Goal: Information Seeking & Learning: Check status

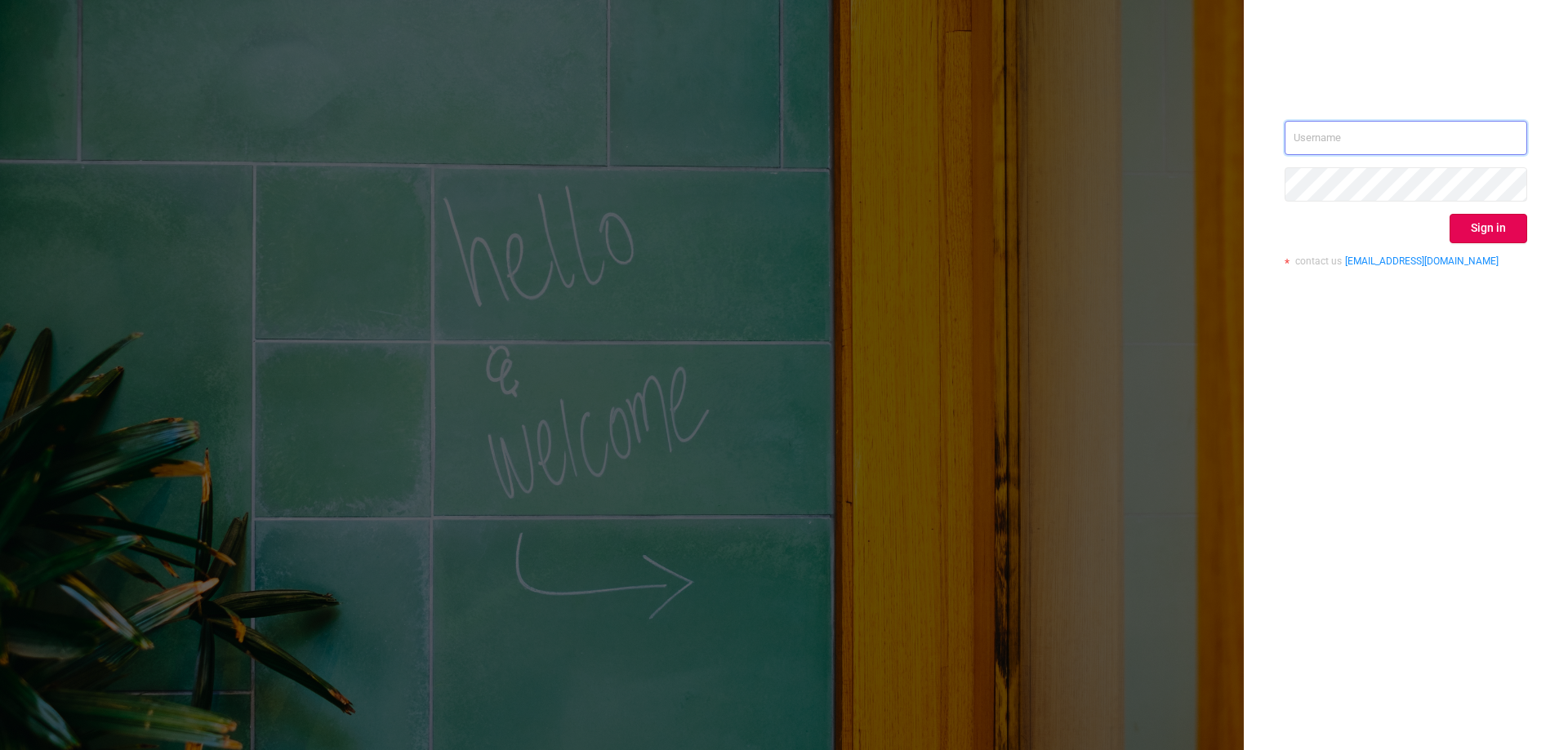
click at [1373, 139] on input "text" at bounding box center [1405, 138] width 243 height 35
type input "[EMAIL_ADDRESS][DOMAIN_NAME]"
click at [1488, 228] on button "Sign in" at bounding box center [1487, 228] width 77 height 29
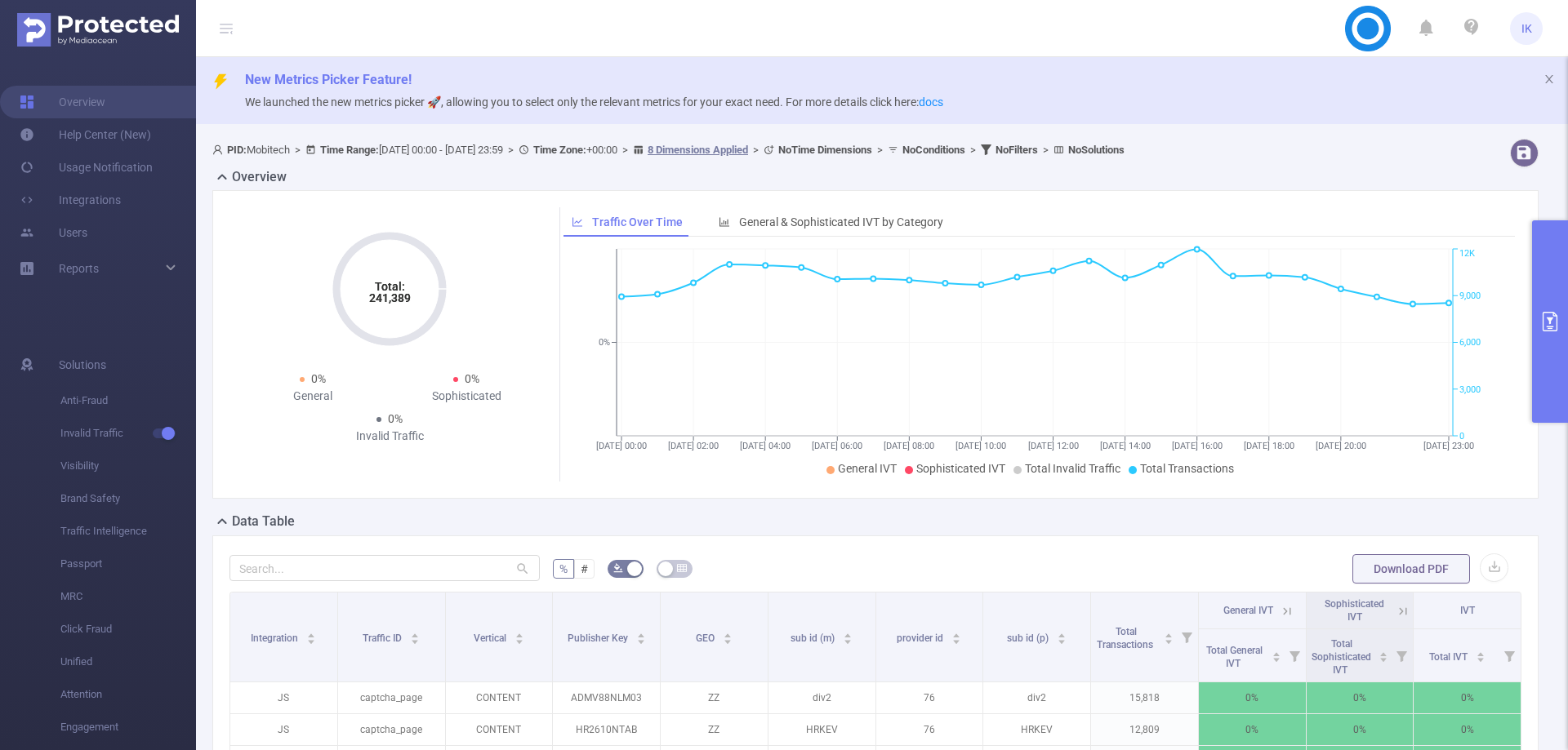
click at [1565, 312] on button "primary" at bounding box center [1550, 322] width 36 height 203
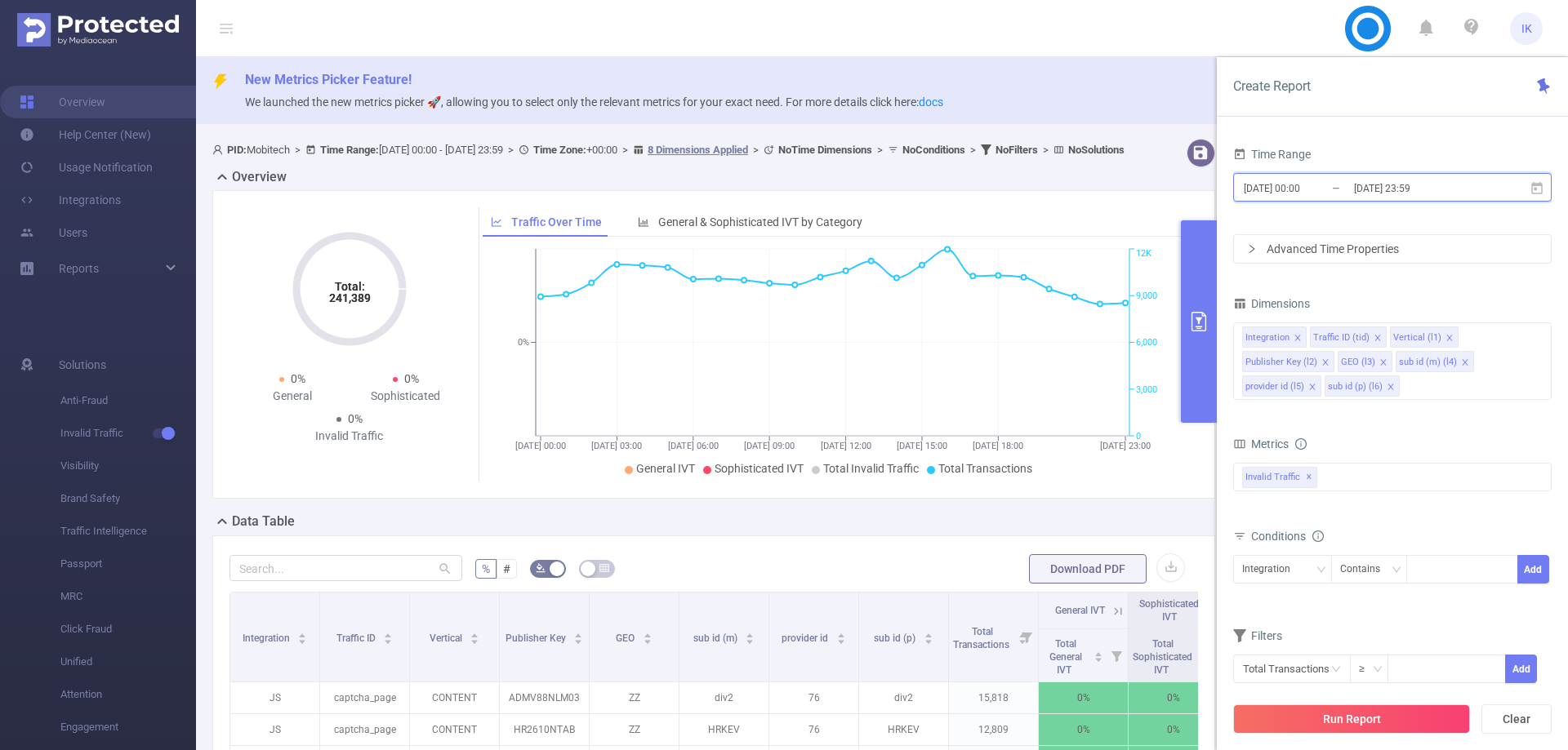
click at [1538, 185] on icon at bounding box center [1536, 186] width 12 height 12
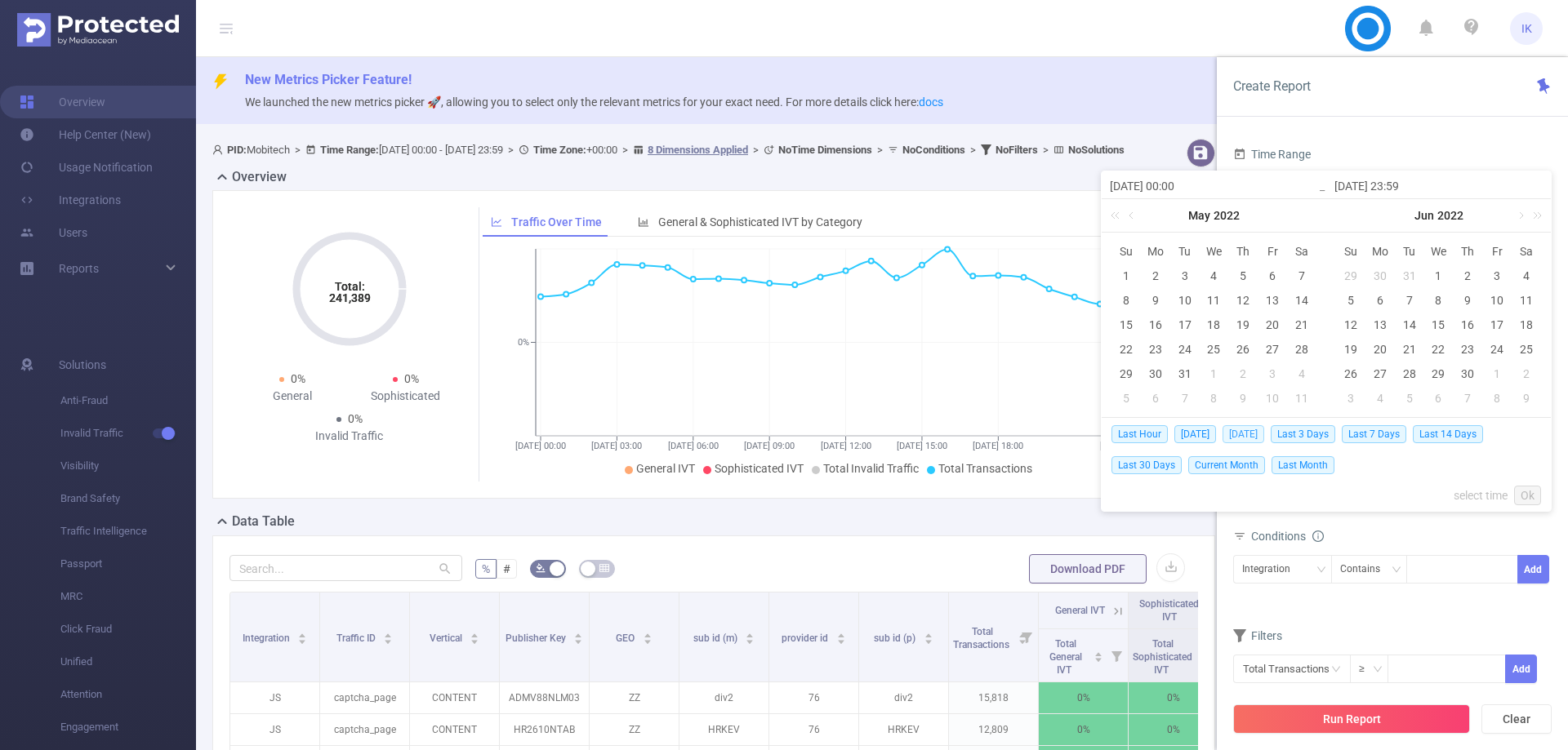
click at [1261, 433] on span "[DATE]" at bounding box center [1243, 435] width 42 height 18
type input "[DATE] 00:00"
type input "[DATE] 23:59"
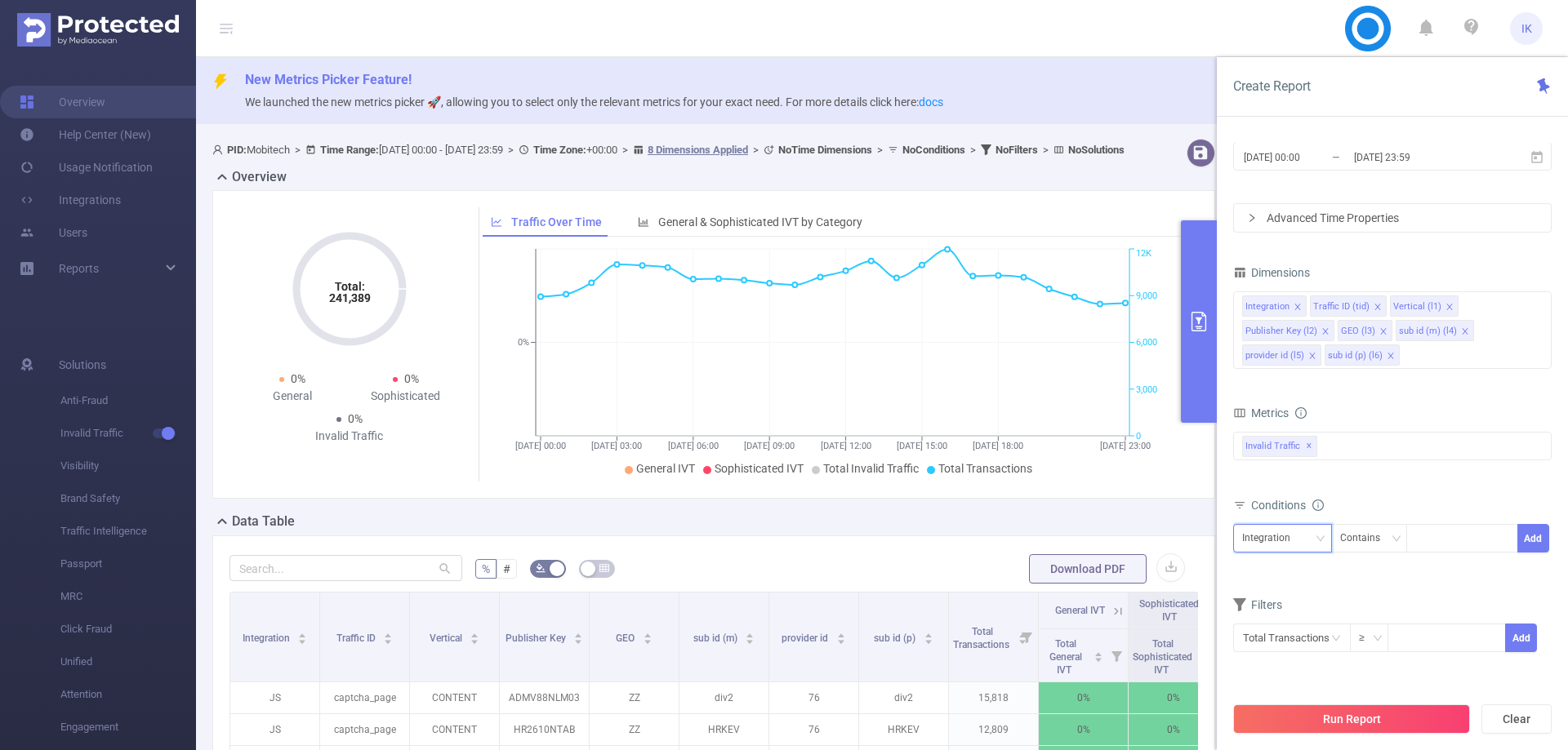
click at [1293, 544] on div "Integration" at bounding box center [1272, 539] width 60 height 27
click at [1299, 400] on li "Publisher Key (l2)" at bounding box center [1286, 403] width 108 height 26
click at [1357, 541] on div "Contains" at bounding box center [1365, 539] width 52 height 27
click at [1368, 598] on li "Is" at bounding box center [1383, 598] width 108 height 26
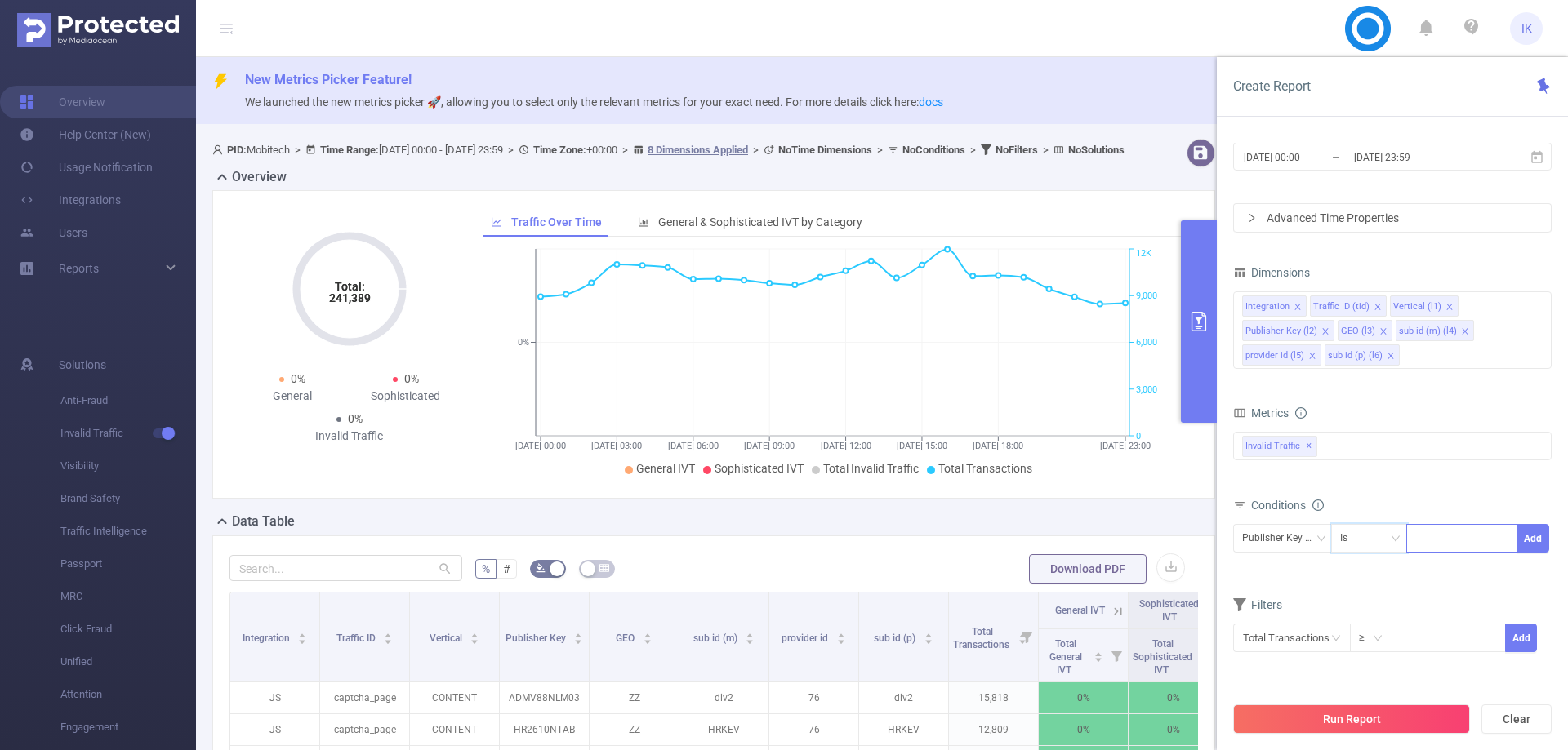
click at [1457, 538] on div at bounding box center [1462, 539] width 94 height 27
paste input "AM183SRC200"
type input "AM183SRC200"
click at [1451, 575] on li "AM183SRC200" at bounding box center [1463, 572] width 114 height 26
click at [1535, 535] on button "Add" at bounding box center [1533, 538] width 32 height 28
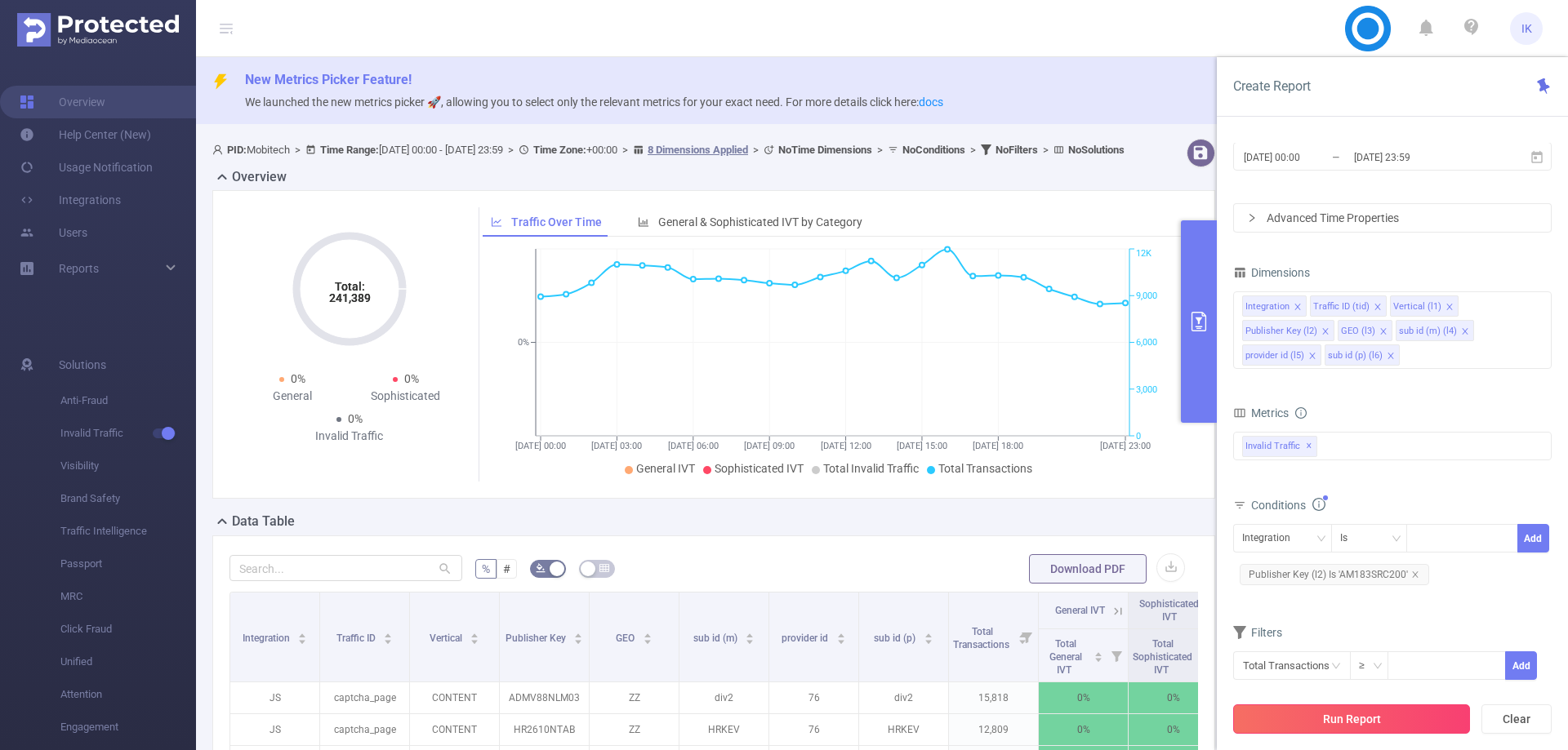
click at [1369, 724] on button "Run Report" at bounding box center [1351, 719] width 236 height 29
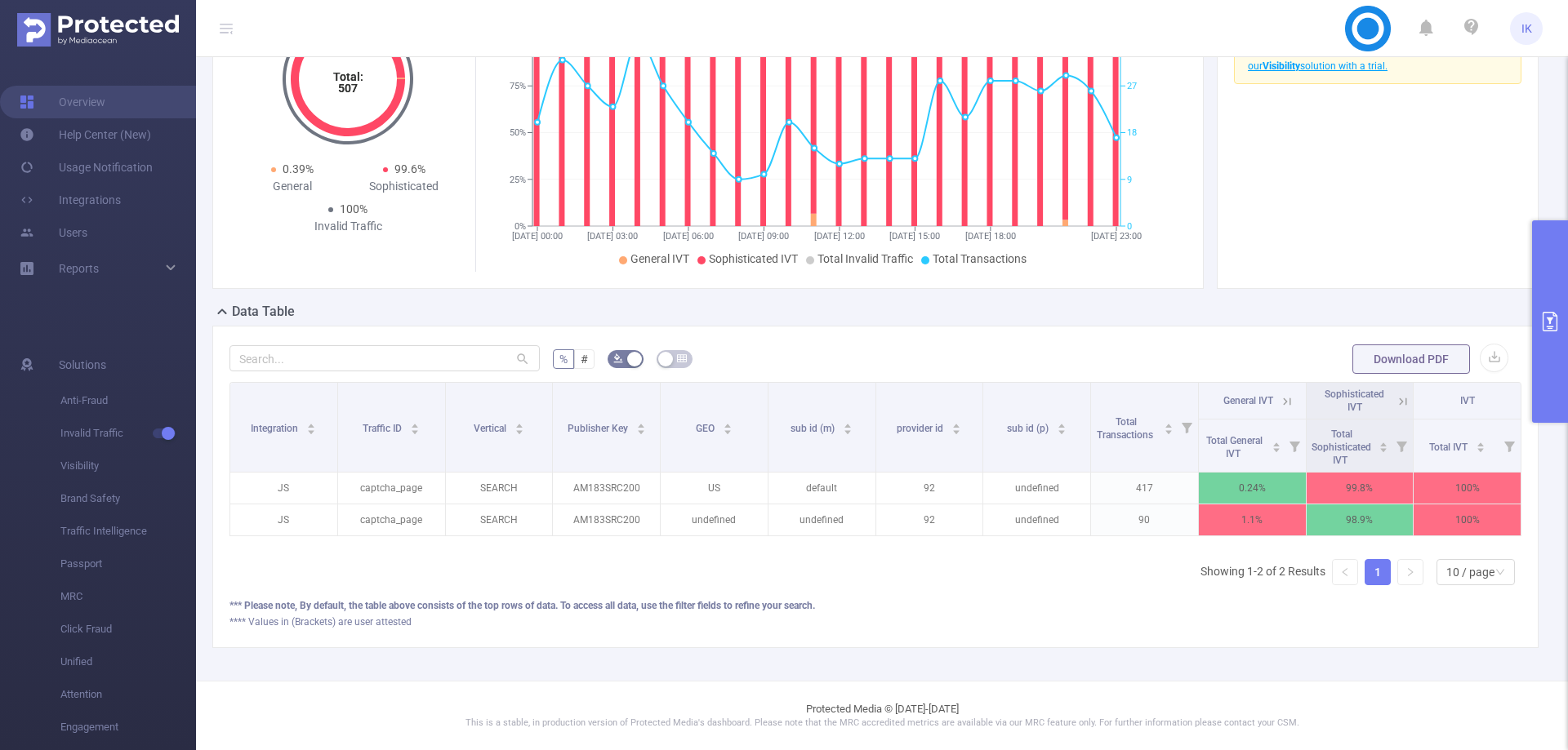
scroll to position [0, 4]
click at [1393, 400] on div "Sophisticated IVT" at bounding box center [1356, 401] width 96 height 26
click at [1393, 395] on icon at bounding box center [1400, 402] width 15 height 15
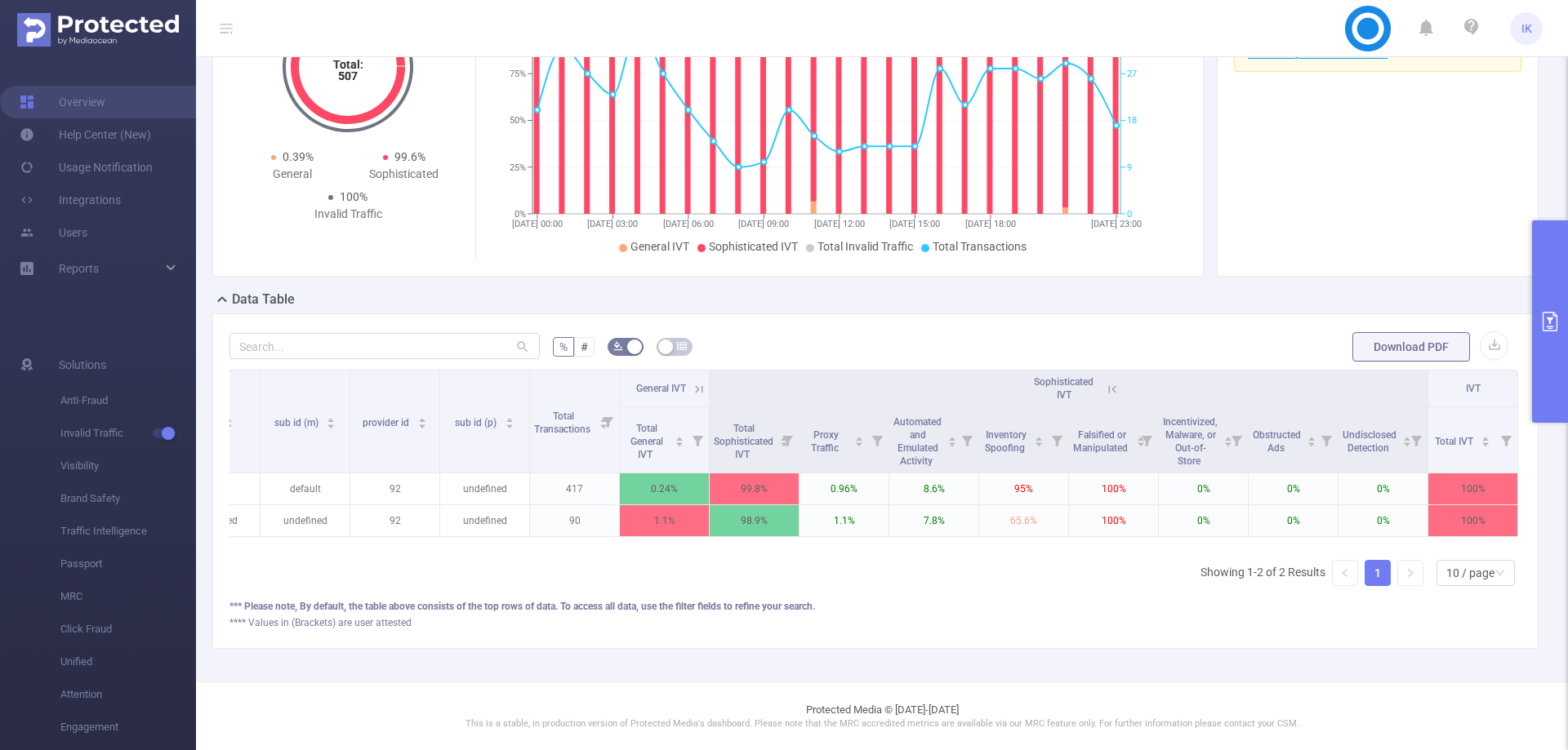
scroll to position [0, 419]
click at [1557, 310] on button "primary" at bounding box center [1550, 322] width 36 height 203
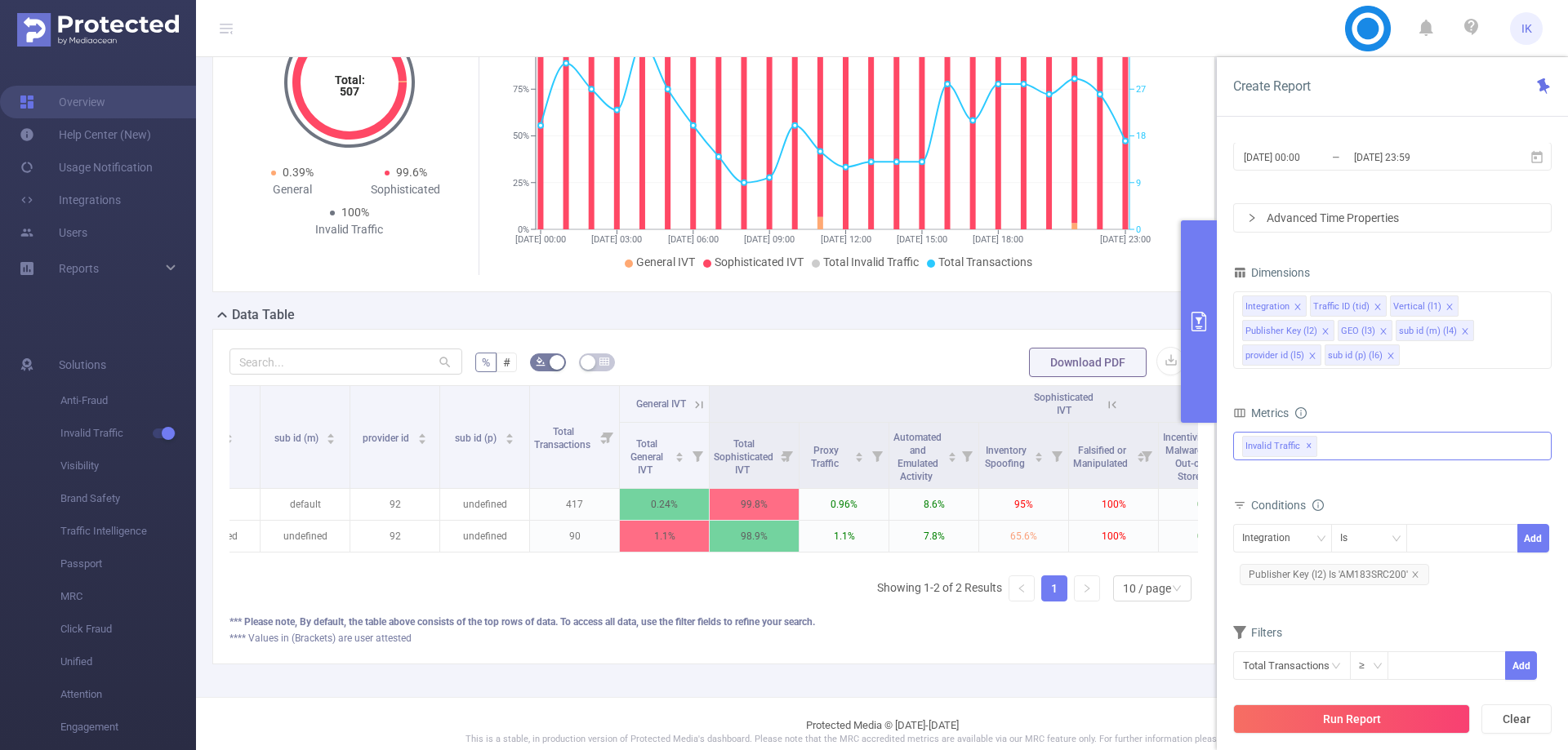
click at [1376, 436] on div "Invalid Traffic ✕" at bounding box center [1392, 445] width 318 height 28
click at [1327, 451] on strong "Anti-Fraud" at bounding box center [1302, 453] width 56 height 13
click at [1352, 721] on button "Run Report" at bounding box center [1351, 719] width 236 height 29
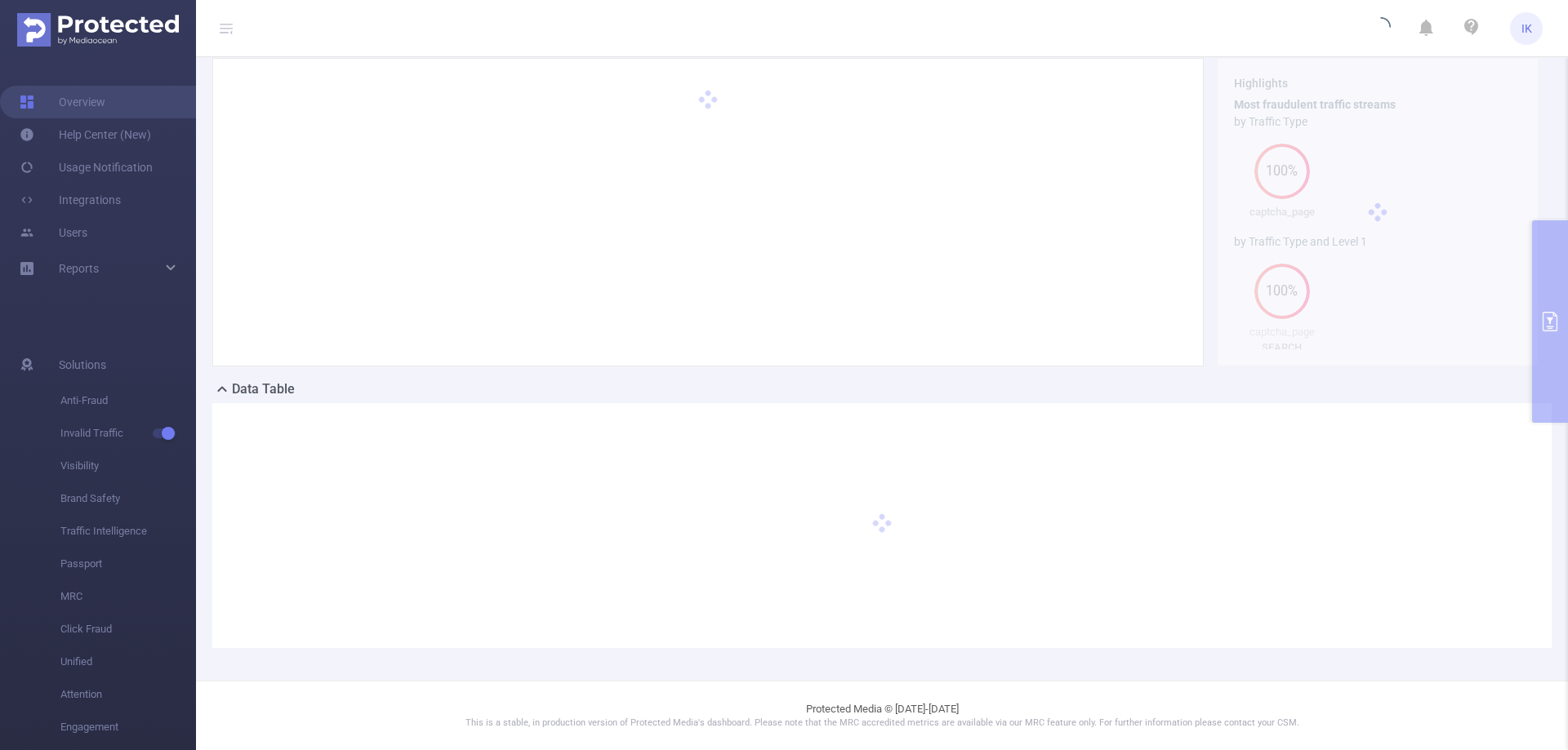
scroll to position [133, 0]
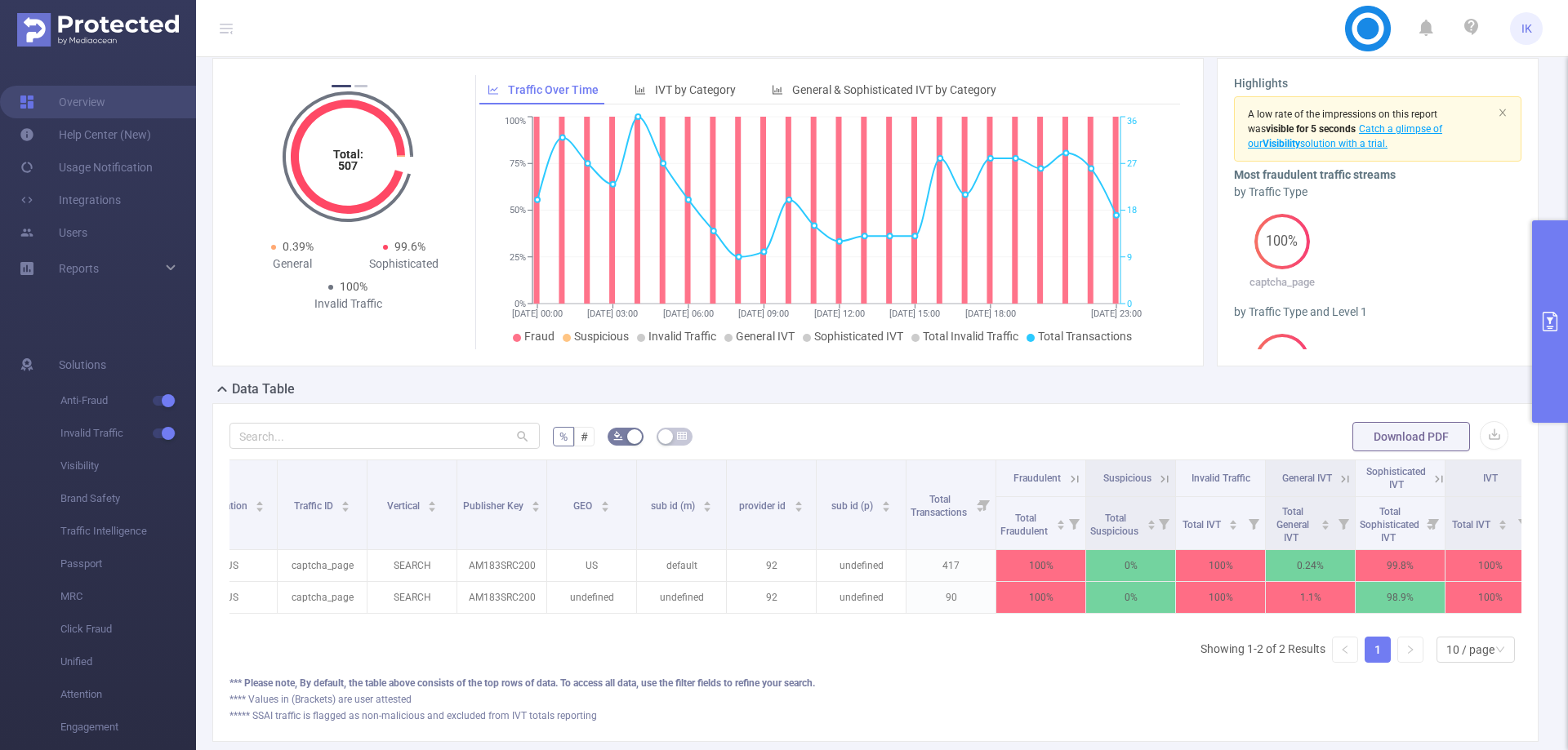
scroll to position [0, 44]
click at [1558, 345] on button "primary" at bounding box center [1550, 322] width 36 height 203
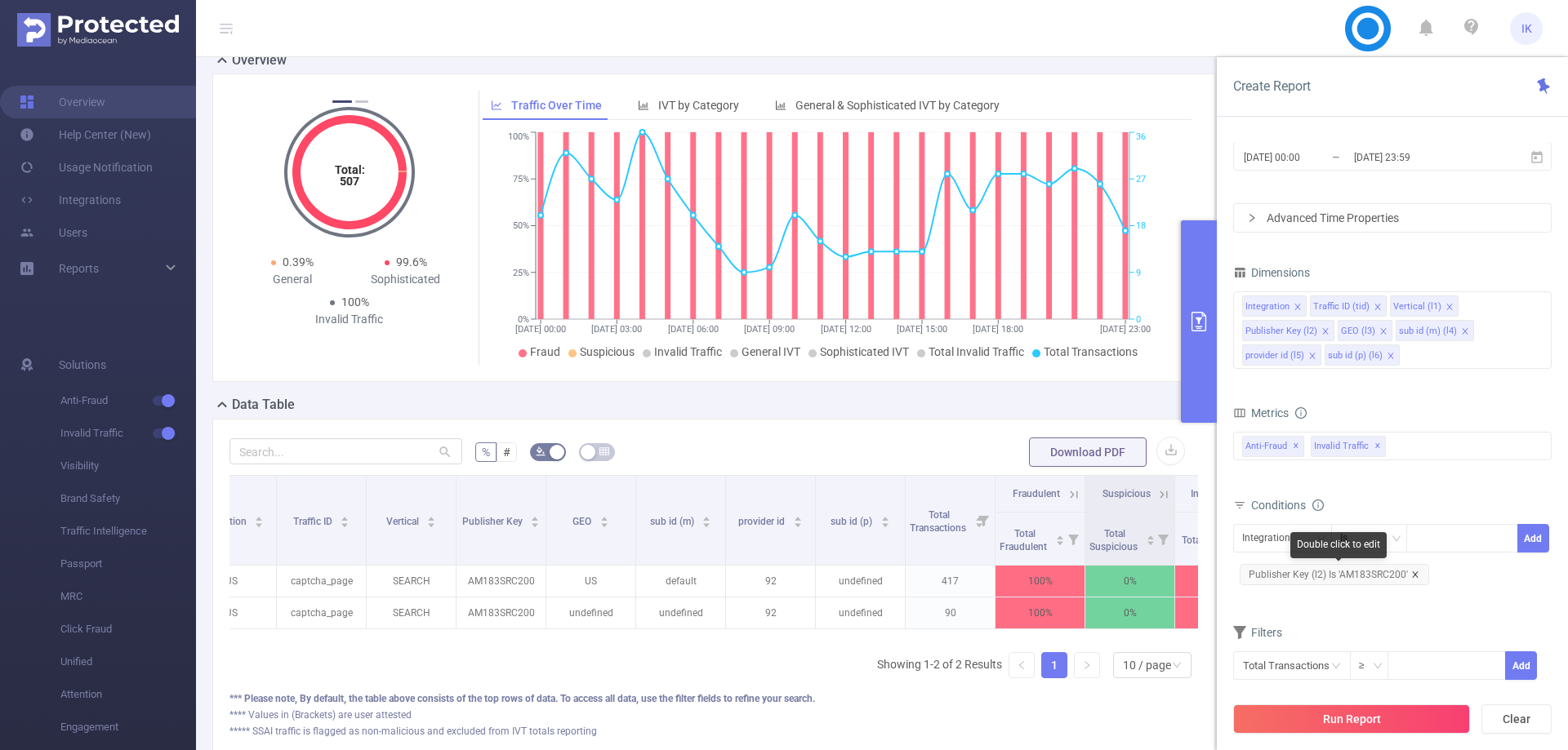
click at [1416, 577] on icon "icon: close" at bounding box center [1414, 575] width 5 height 5
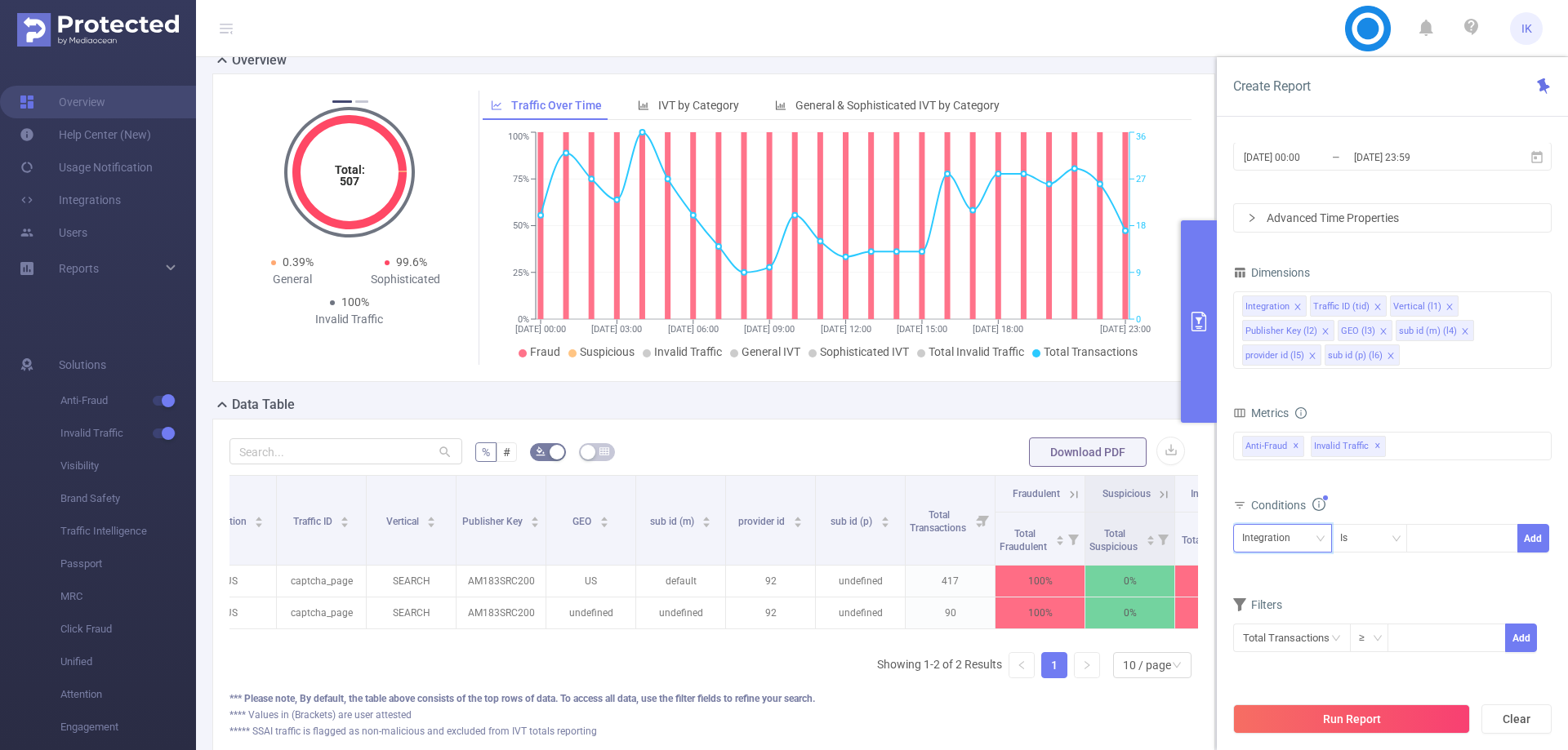
click at [1297, 538] on div "Integration" at bounding box center [1272, 539] width 60 height 27
drag, startPoint x: 1287, startPoint y: 397, endPoint x: 1291, endPoint y: 405, distance: 8.9
click at [1287, 397] on li "Publisher Key (l2)" at bounding box center [1286, 403] width 108 height 26
click at [1444, 546] on div at bounding box center [1462, 539] width 94 height 27
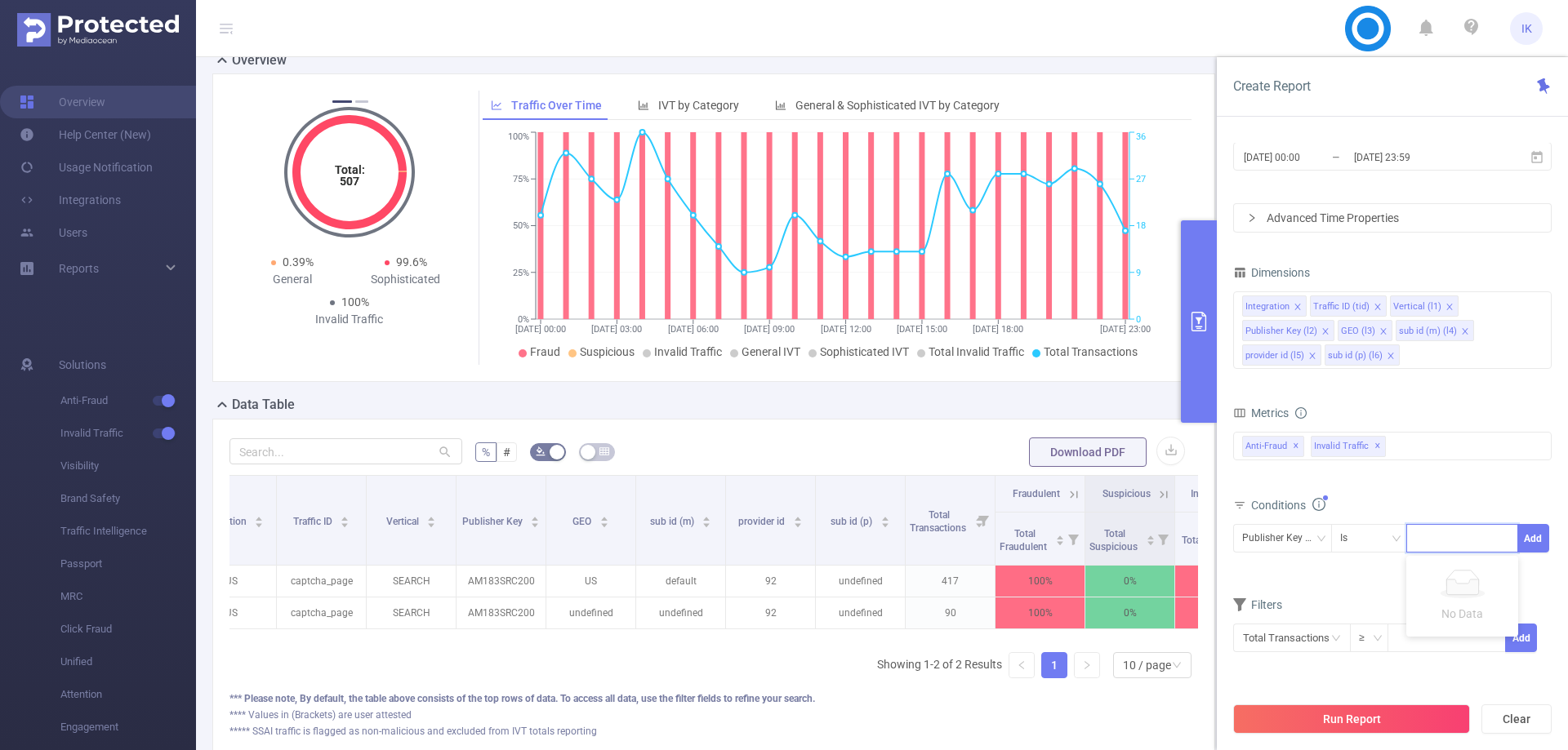
paste input "OP275SRC006"
type input "OP275SRC006"
click at [1538, 543] on button "Add" at bounding box center [1533, 538] width 32 height 28
click at [1361, 717] on button "Run Report" at bounding box center [1351, 719] width 236 height 29
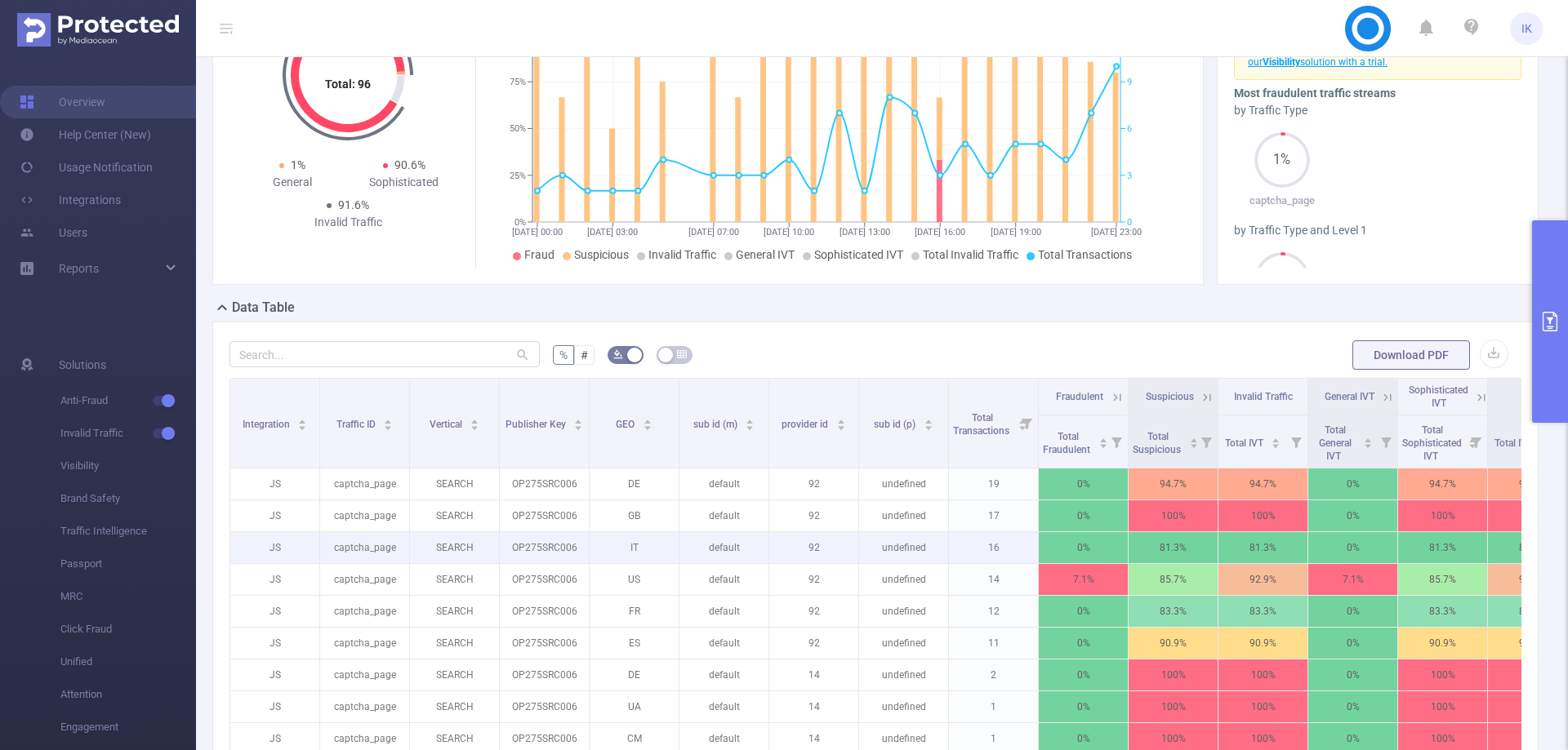
scroll to position [0, 72]
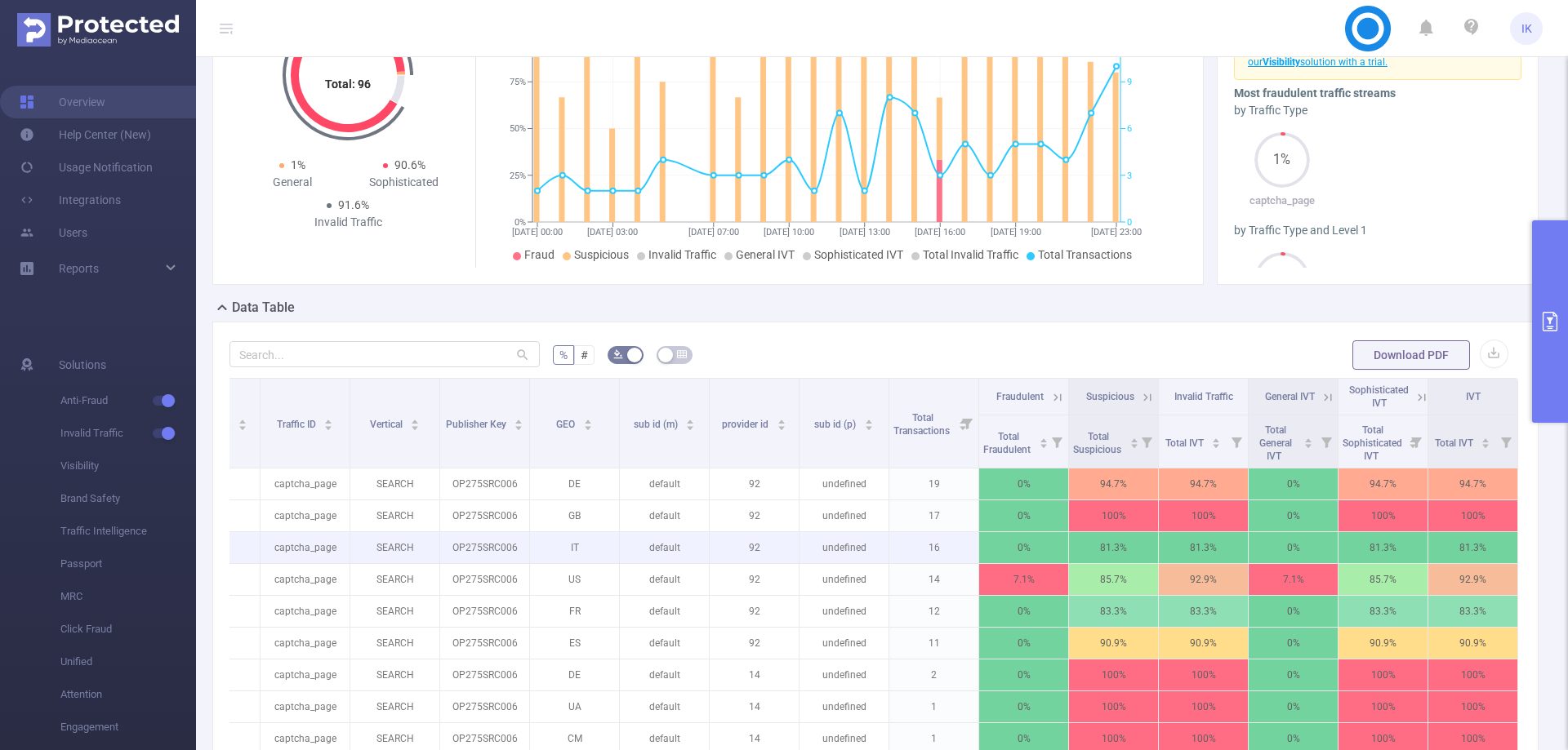
drag, startPoint x: 976, startPoint y: 590, endPoint x: 1288, endPoint y: 547, distance: 314.9
click at [1414, 396] on icon at bounding box center [1422, 397] width 15 height 15
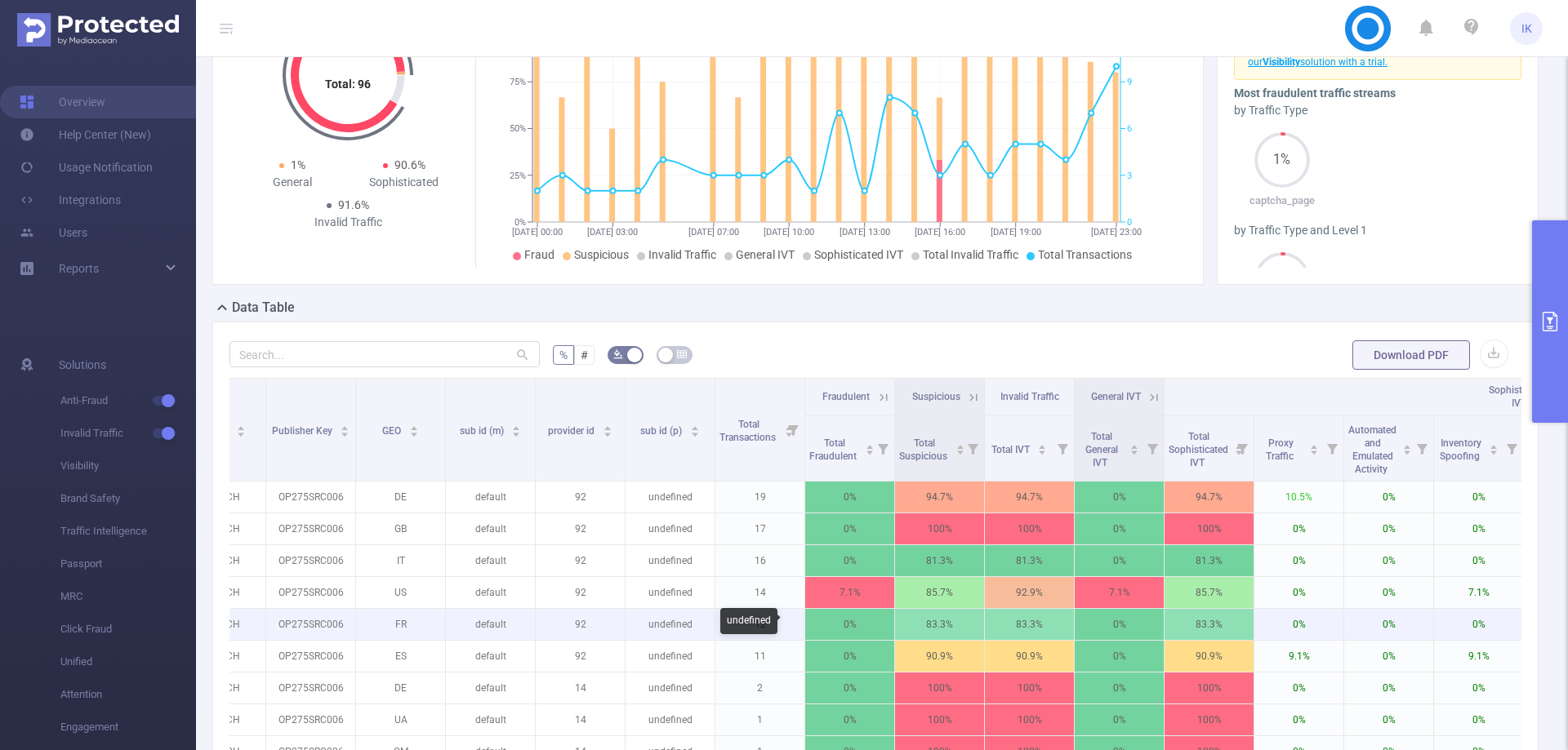
scroll to position [0, 701]
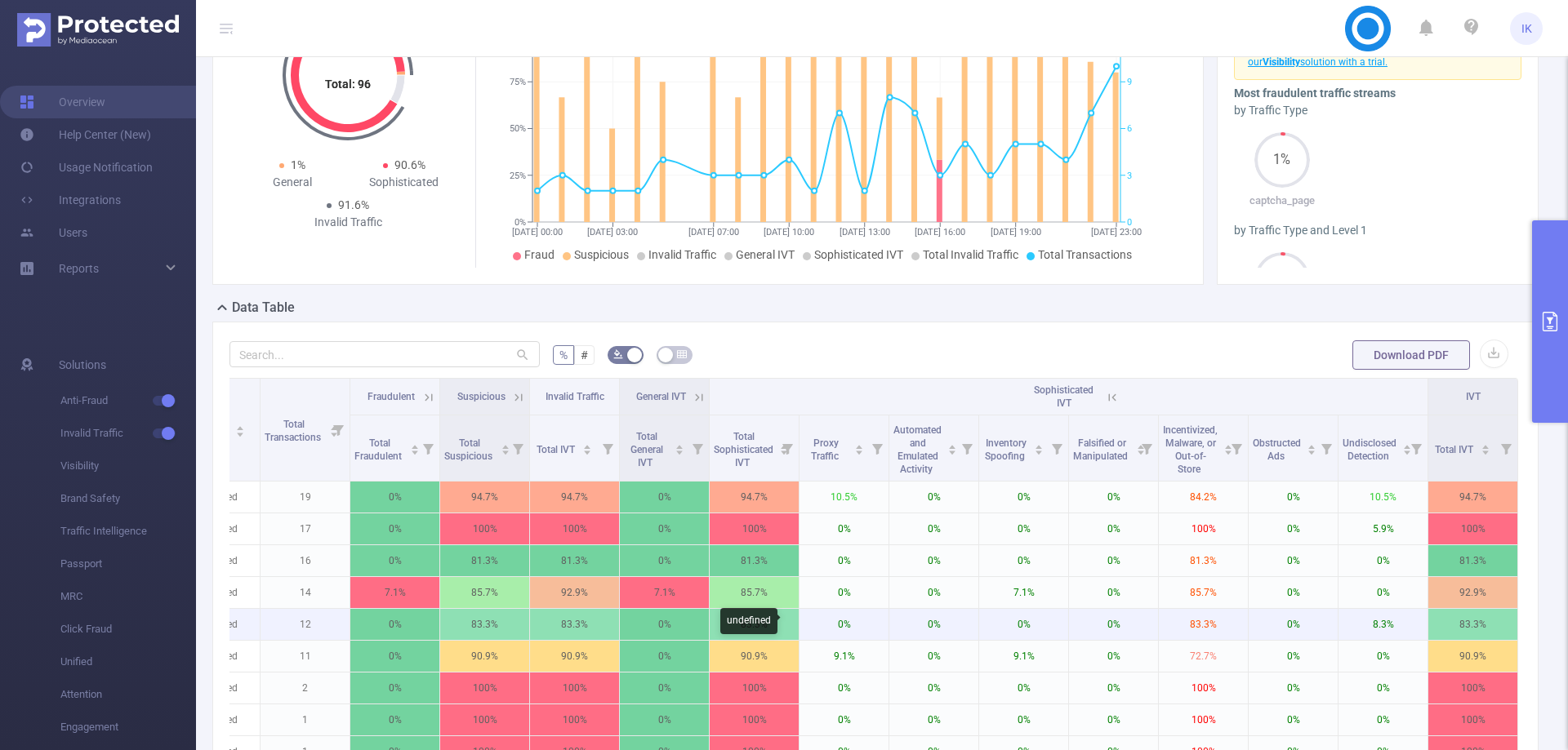
drag, startPoint x: 879, startPoint y: 619, endPoint x: 1154, endPoint y: 619, distance: 275.0
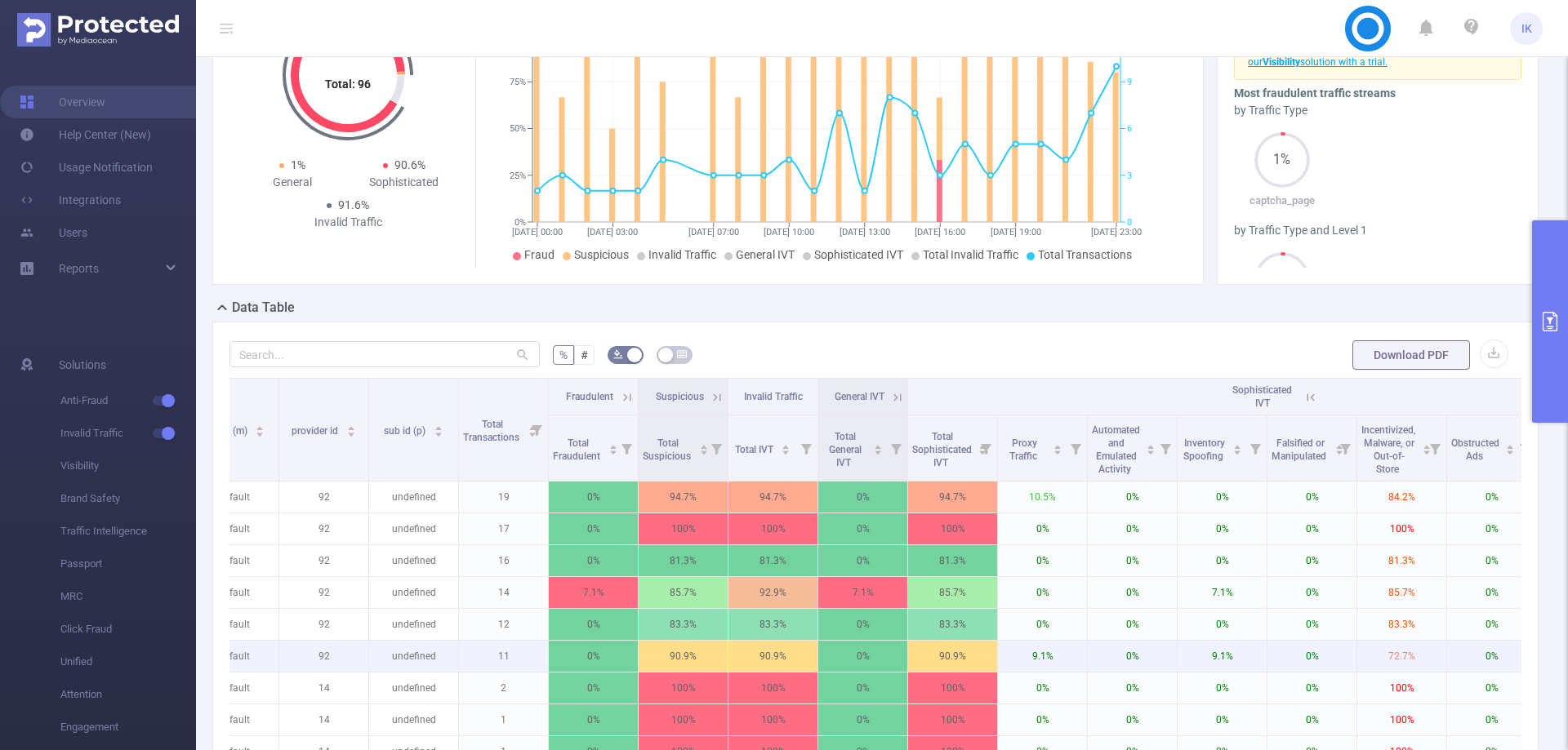
drag, startPoint x: 1079, startPoint y: 654, endPoint x: 934, endPoint y: 665, distance: 145.4
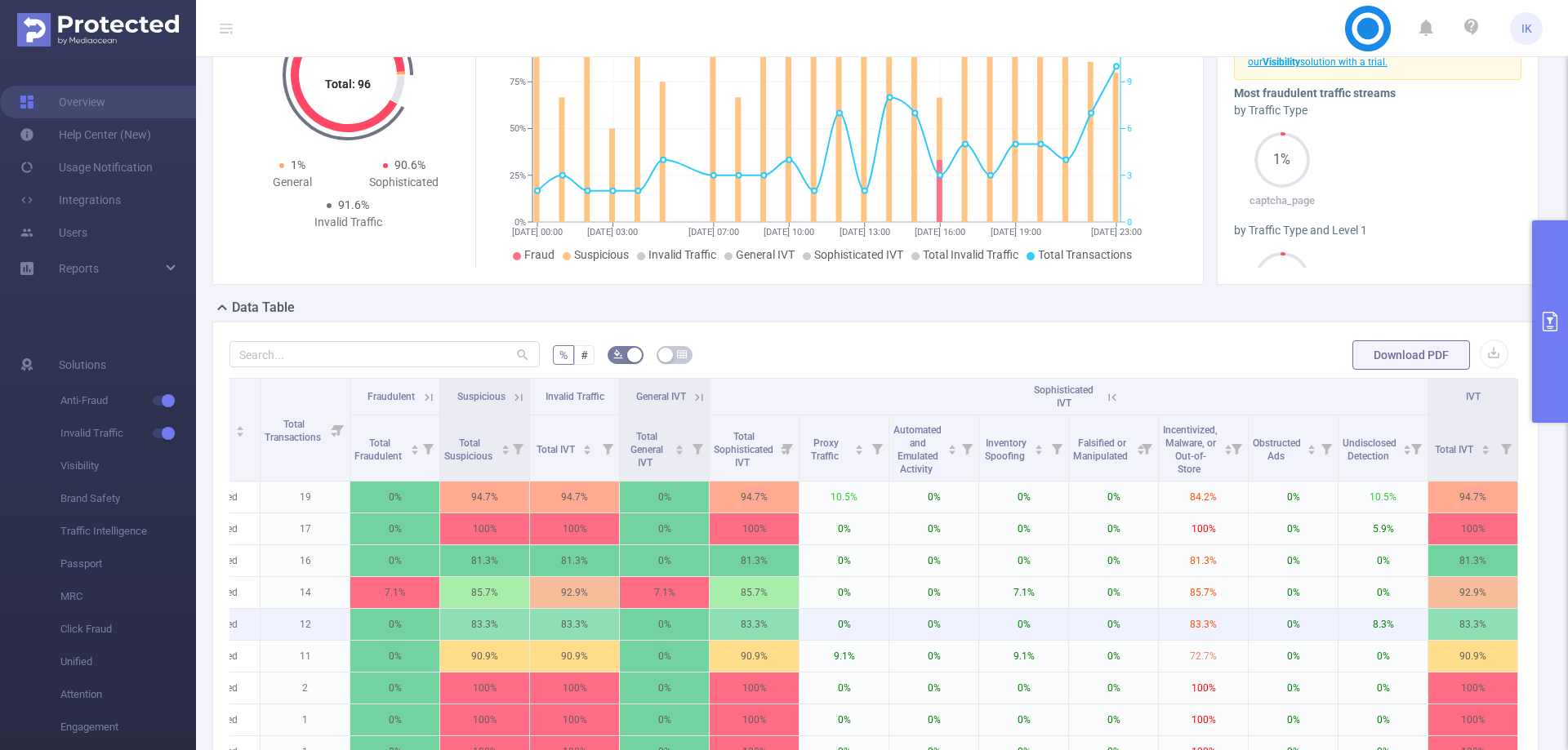
drag, startPoint x: 912, startPoint y: 671, endPoint x: 1186, endPoint y: 620, distance: 278.7
click at [1104, 395] on icon at bounding box center [1112, 397] width 15 height 15
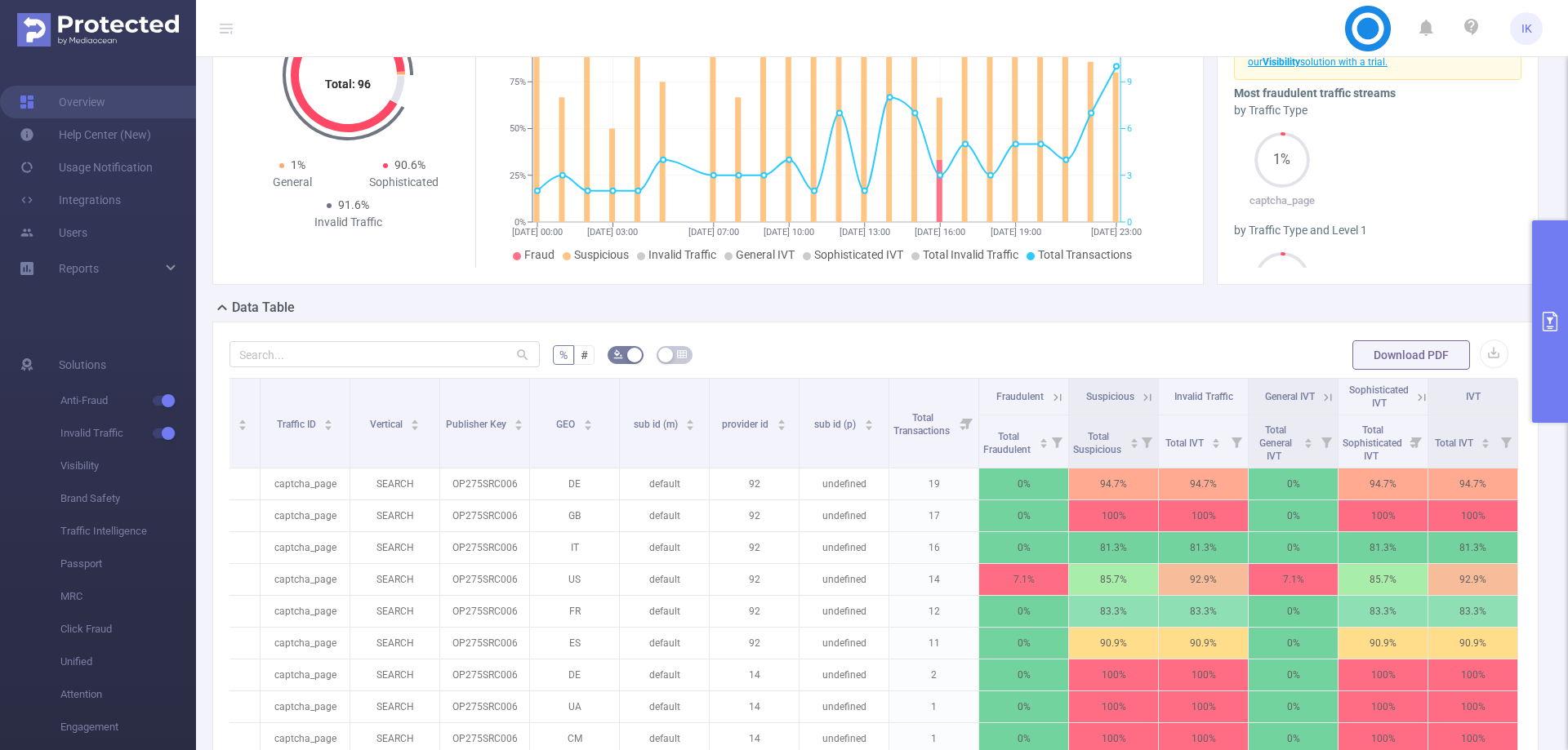
click at [1553, 322] on icon "primary" at bounding box center [1550, 322] width 20 height 20
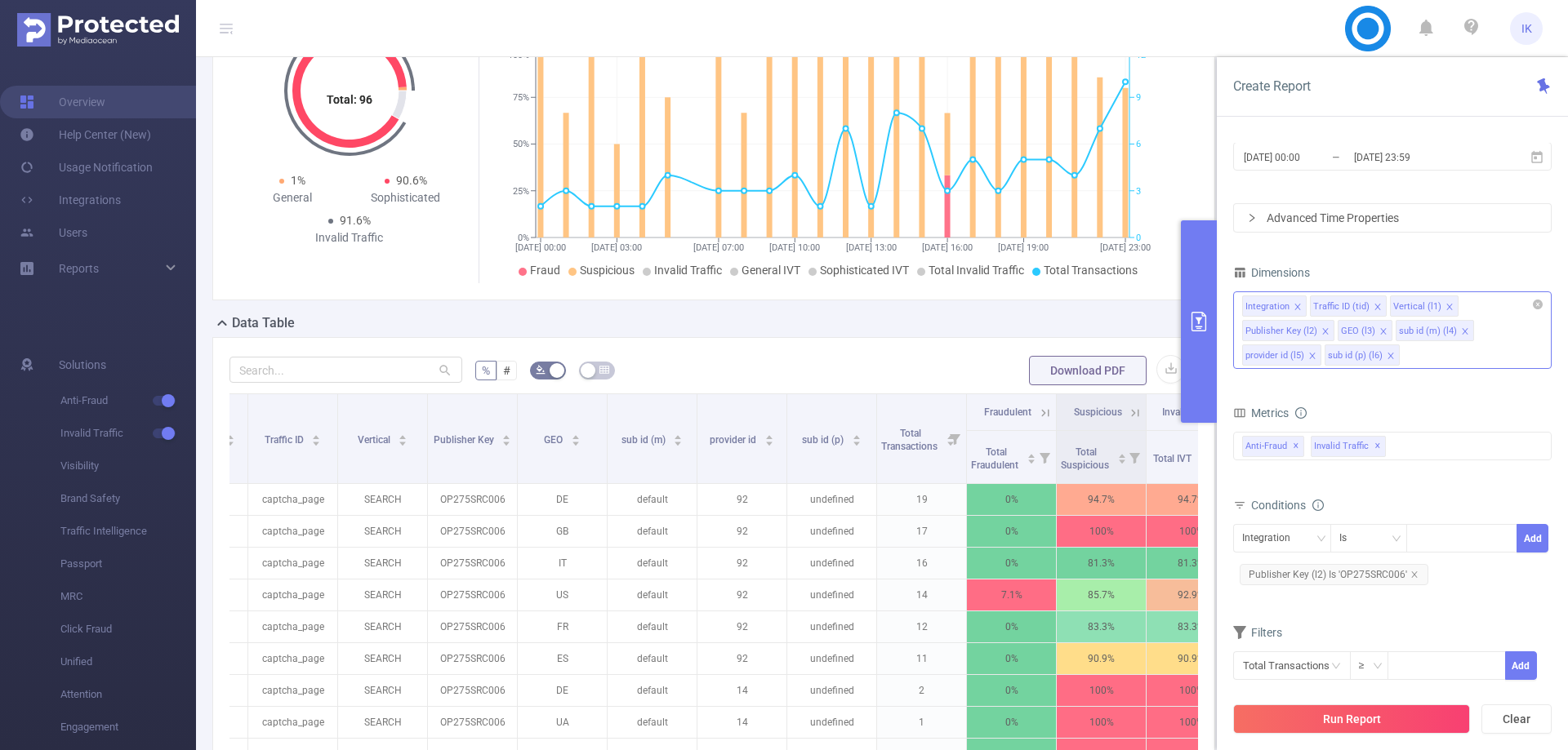
click at [1379, 327] on icon "icon: close" at bounding box center [1383, 331] width 8 height 8
click at [1486, 333] on icon "icon: close" at bounding box center [1489, 331] width 8 height 8
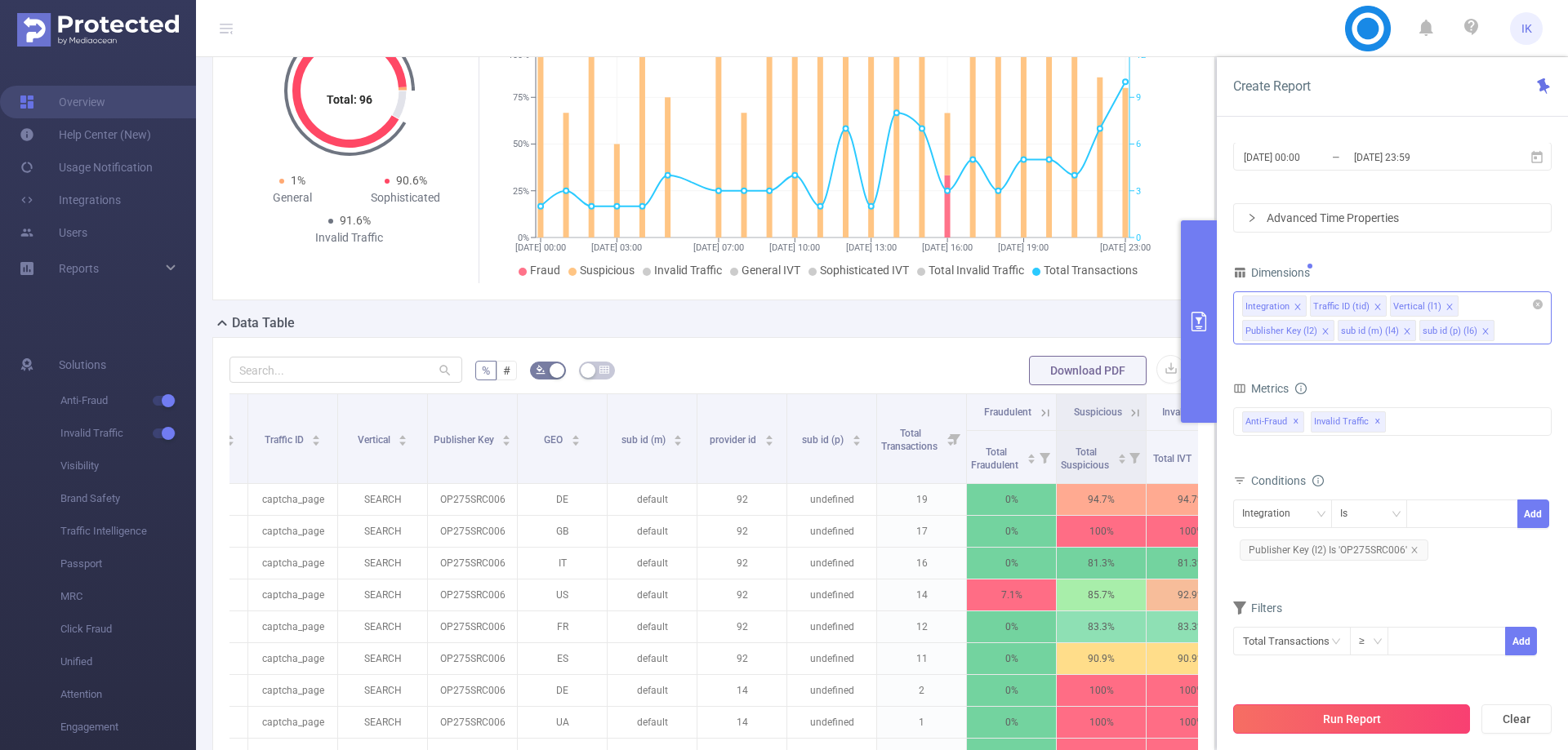
click at [1380, 725] on button "Run Report" at bounding box center [1351, 719] width 236 height 29
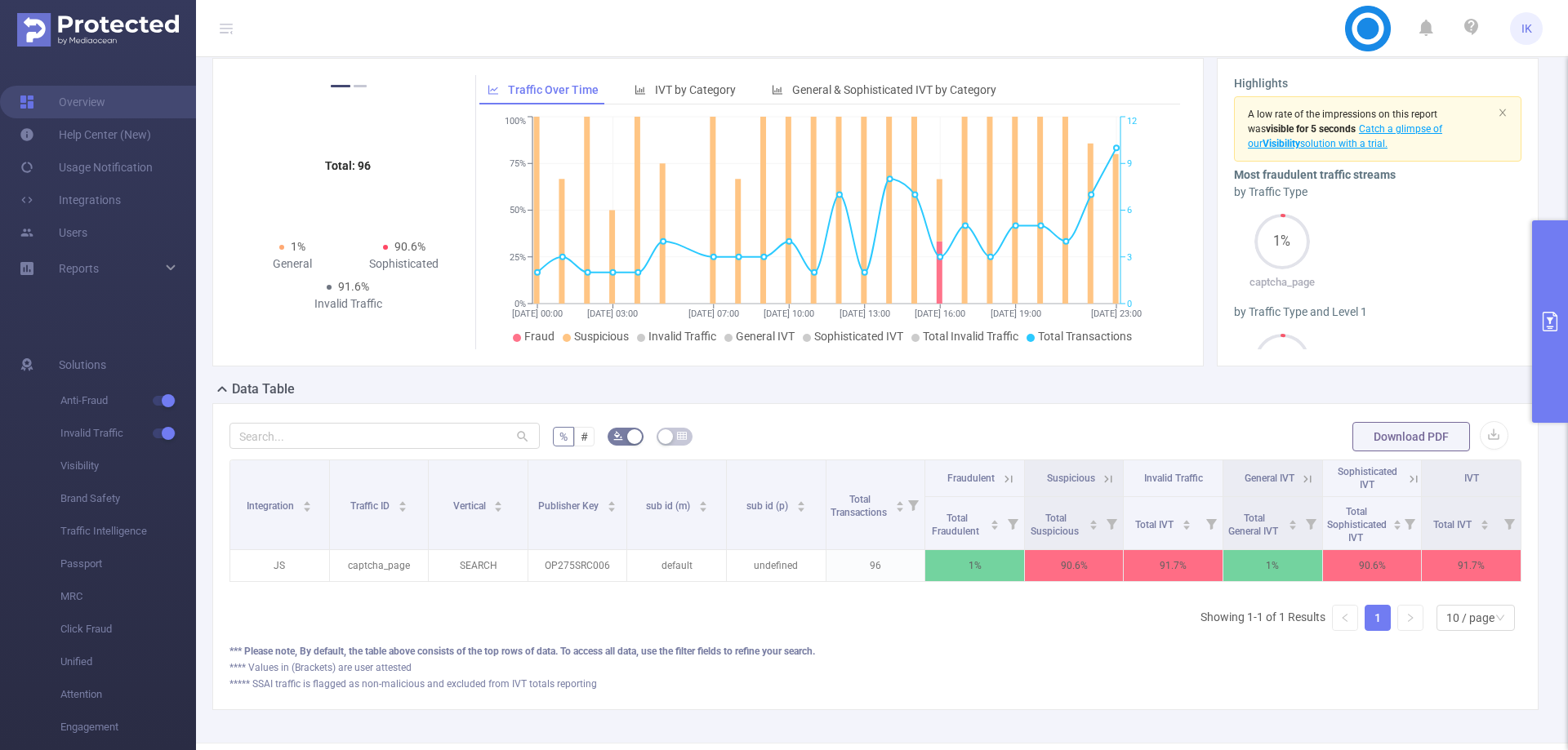
drag, startPoint x: 1027, startPoint y: 589, endPoint x: 1259, endPoint y: 584, distance: 232.1
click at [1259, 584] on div "Integration Traffic ID Vertical Publisher Key sub id (m) sub id (p) Total Trans…" at bounding box center [874, 526] width 1292 height 133
click at [1406, 477] on icon at bounding box center [1413, 479] width 15 height 15
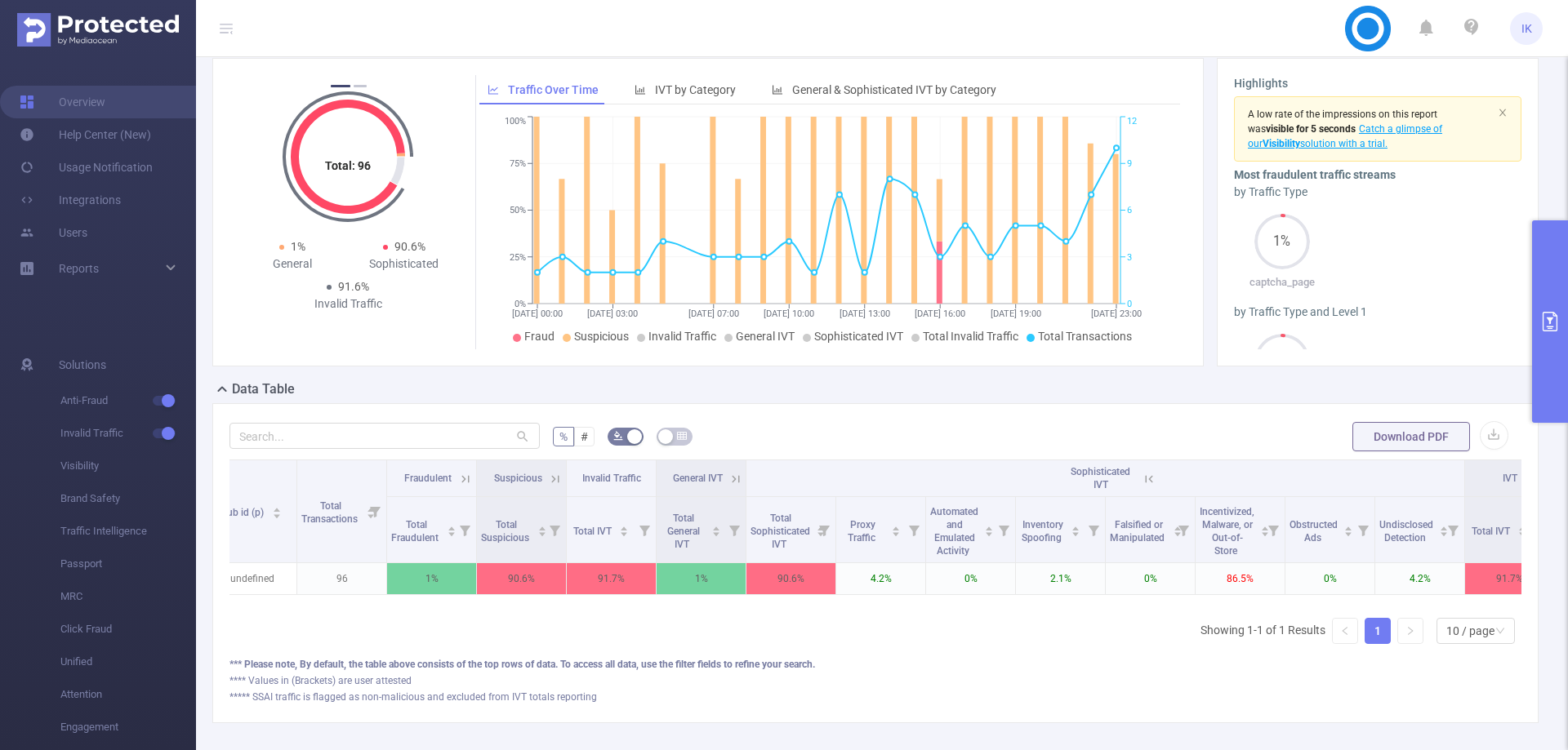
scroll to position [0, 521]
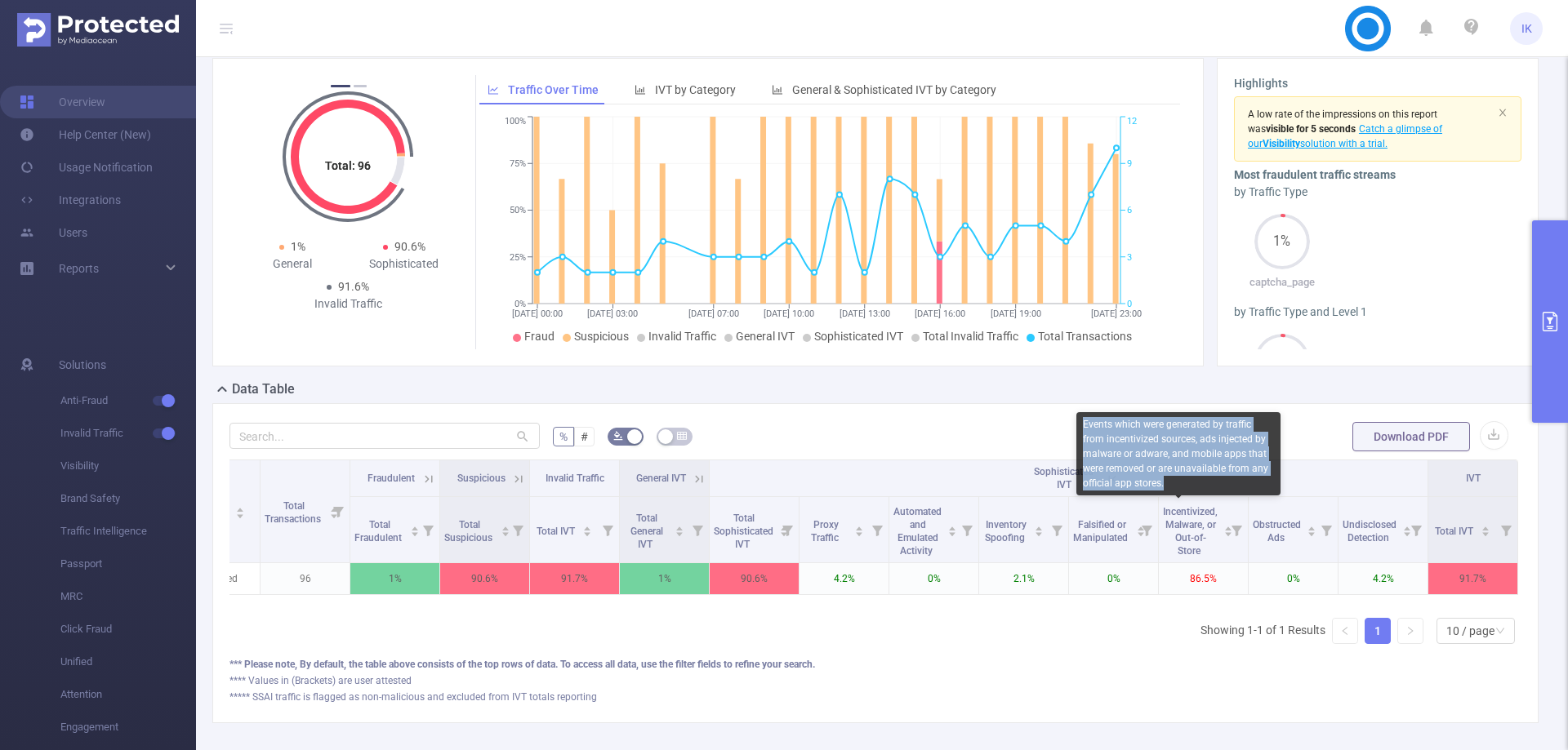
copy div "Events which were generated by traffic from incentivized sources, ads injected …"
drag, startPoint x: 1183, startPoint y: 478, endPoint x: 1083, endPoint y: 426, distance: 112.7
click at [1083, 426] on div "Events which were generated by traffic from incentivized sources, ads injected …" at bounding box center [1178, 455] width 205 height 84
